Goal: Transaction & Acquisition: Purchase product/service

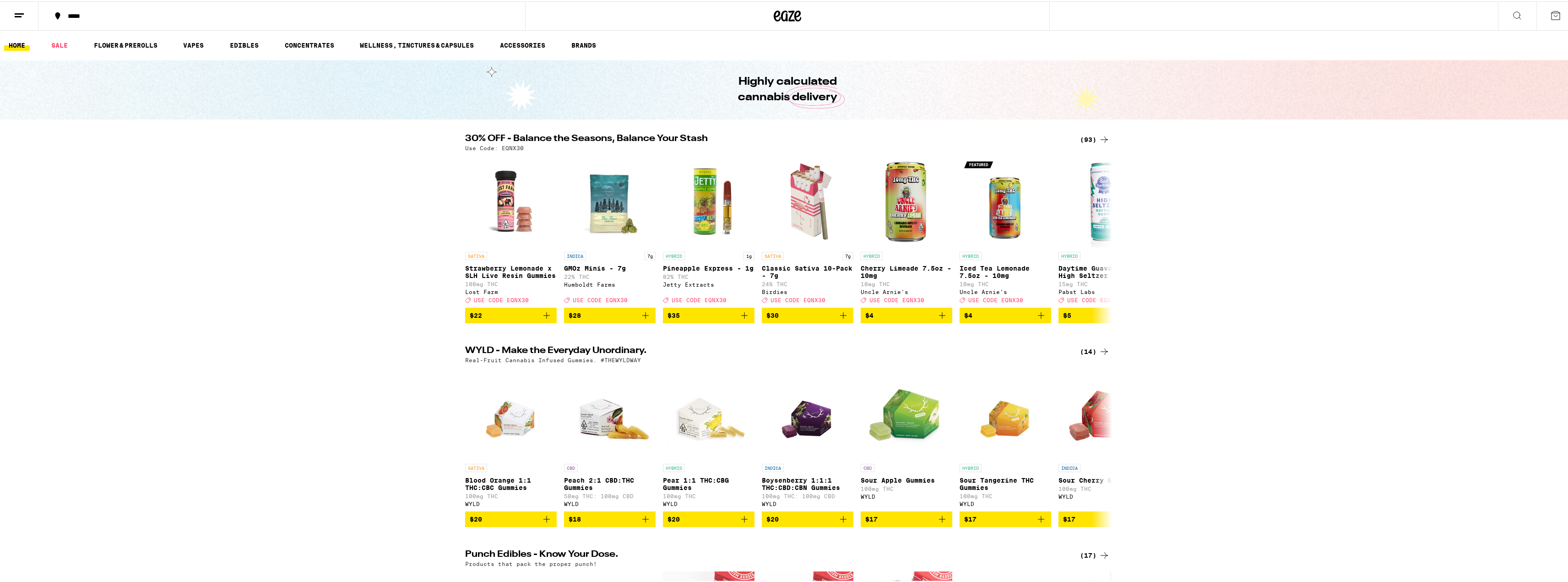
click at [1088, 144] on div "Use Code: EQNX30" at bounding box center [787, 147] width 644 height 6
click at [1088, 140] on div "(93)" at bounding box center [1094, 138] width 30 height 11
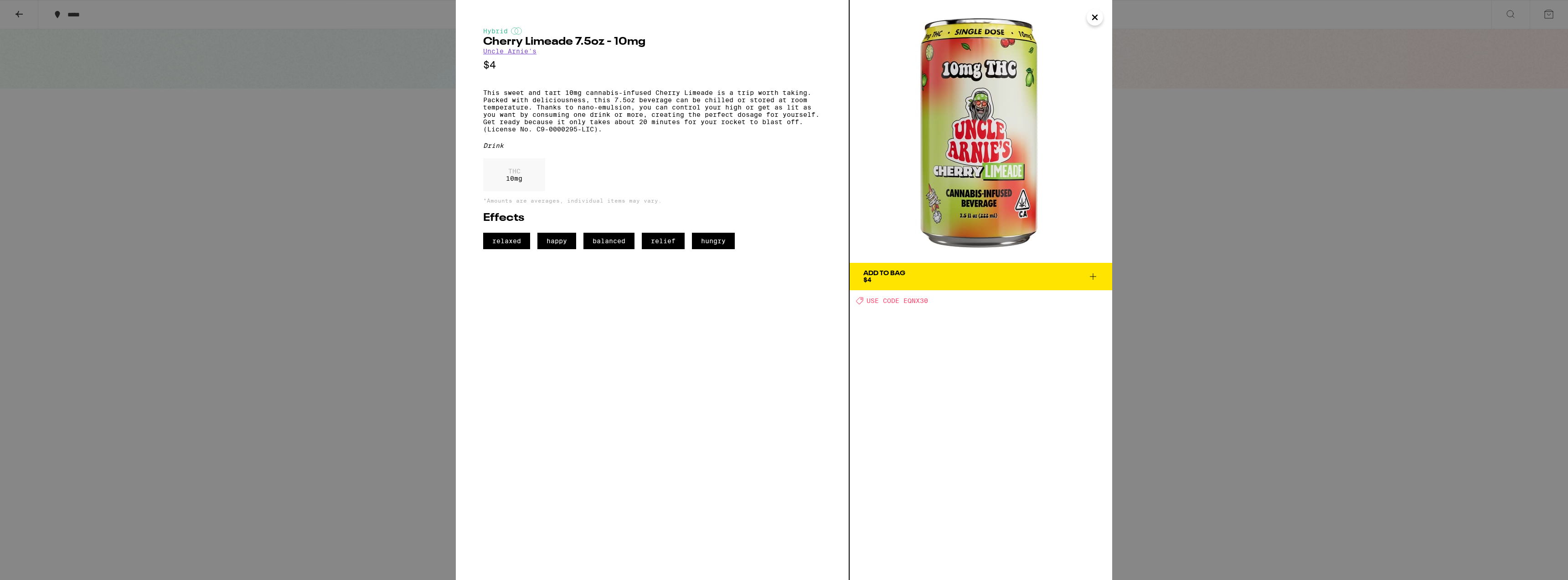
click at [1099, 19] on icon "Close" at bounding box center [1095, 17] width 11 height 14
